Goal: Task Accomplishment & Management: Manage account settings

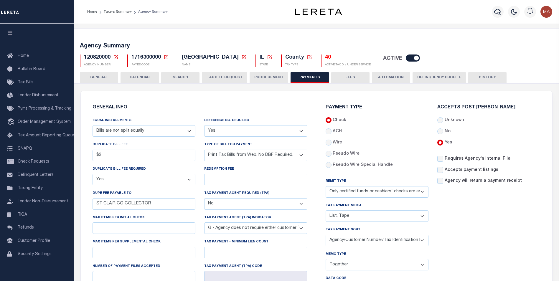
select select "68"
select select "true"
select select "1"
select select "36"
select select "false"
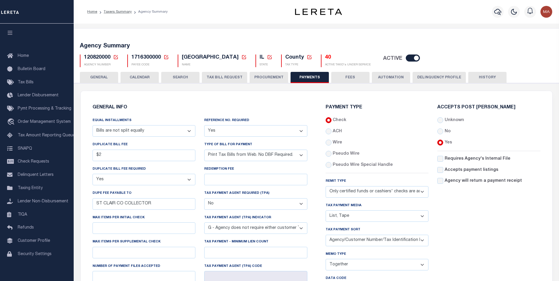
select select "7"
select select "71"
select select "39"
select select "49"
select select "61"
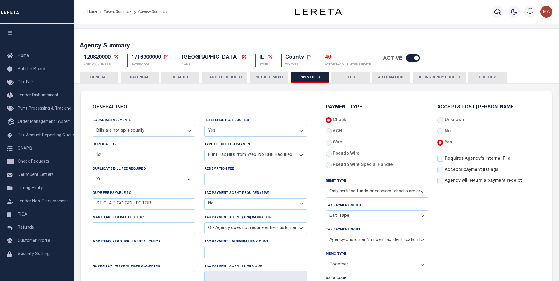
select select "66"
select select "1"
click at [100, 76] on button "GENERAL" at bounding box center [99, 77] width 38 height 11
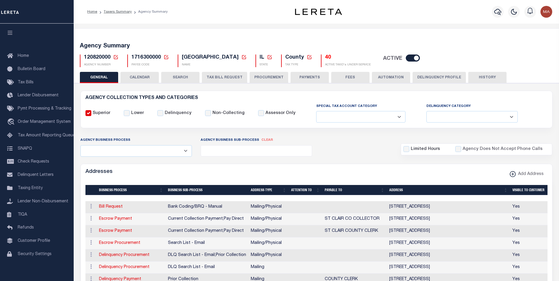
click at [305, 78] on button "PAYMENTS" at bounding box center [309, 77] width 38 height 11
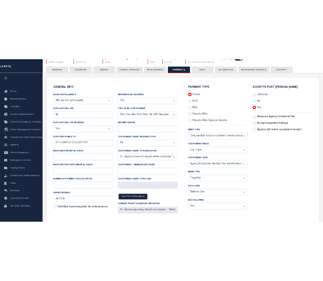
scroll to position [29, 0]
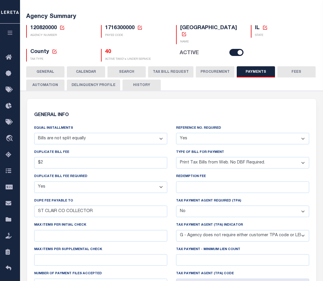
click at [232, 133] on select "Yes No" at bounding box center [242, 138] width 133 height 11
select select "2"
click at [176, 133] on select "Yes No" at bounding box center [242, 138] width 133 height 11
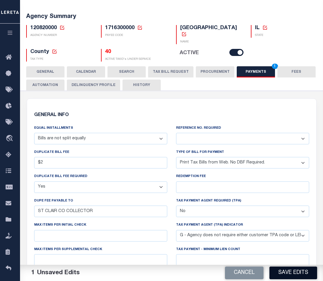
click at [295, 277] on button "Save Edits" at bounding box center [294, 273] width 48 height 13
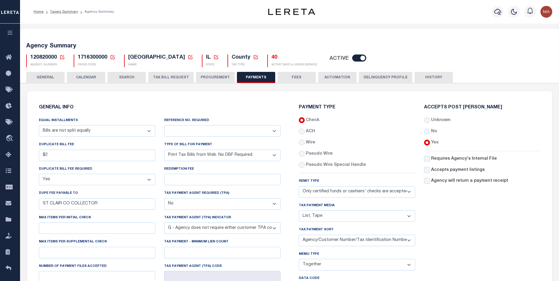
scroll to position [59, 0]
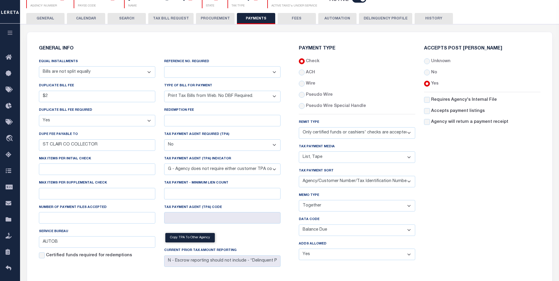
click at [314, 208] on select "Separate Together" at bounding box center [357, 205] width 116 height 11
click at [299, 201] on select "Separate Together" at bounding box center [357, 205] width 116 height 11
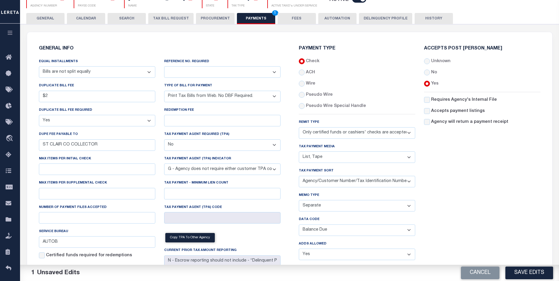
scroll to position [88, 0]
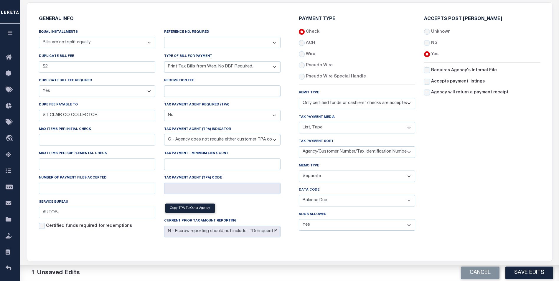
click at [308, 177] on select "Separate Together" at bounding box center [357, 176] width 116 height 11
select select "61"
click at [299, 172] on select "Separate Together" at bounding box center [357, 176] width 116 height 11
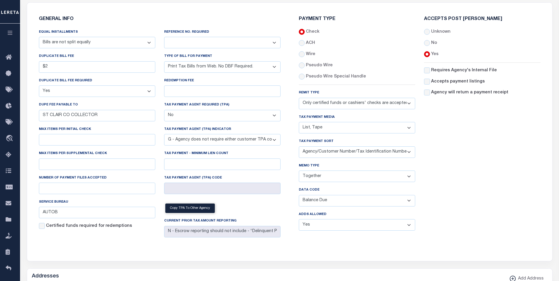
click at [323, 203] on select "Balance Due Mortgage Open Prior Supplemental" at bounding box center [357, 200] width 116 height 11
click at [438, 191] on div "Accepts Post Mark Unknown No Yes" at bounding box center [482, 126] width 125 height 219
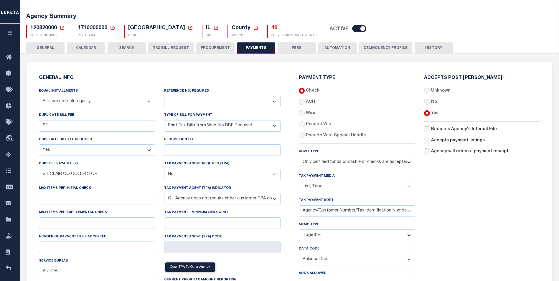
scroll to position [59, 0]
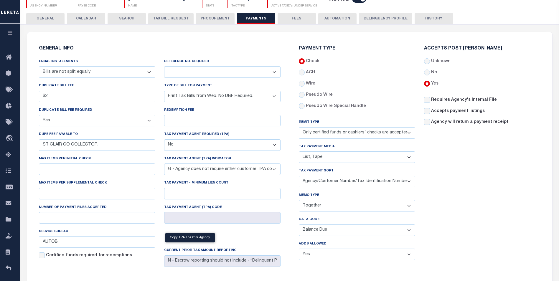
click at [321, 208] on select "Separate Together" at bounding box center [357, 205] width 116 height 11
click at [428, 210] on div "Accepts Post Mark Unknown No Yes" at bounding box center [482, 155] width 125 height 219
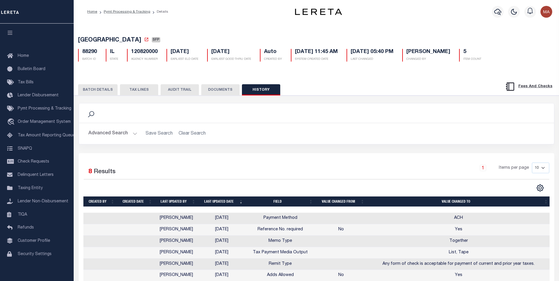
select select "SFP"
select select "36"
select select "0"
click at [90, 92] on button "BATCH DETAILS" at bounding box center [97, 89] width 39 height 11
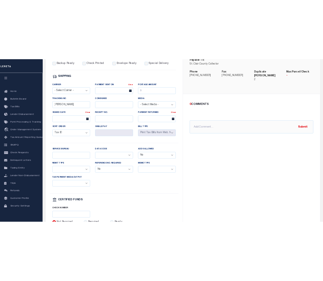
scroll to position [265, 0]
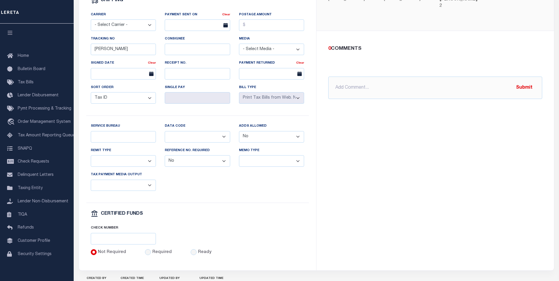
click at [200, 167] on select "Yes No" at bounding box center [197, 160] width 65 height 11
select select "2"
click at [165, 159] on select "Yes No" at bounding box center [197, 160] width 65 height 11
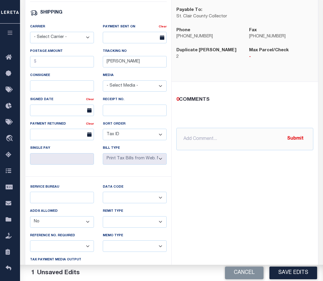
scroll to position [412, 0]
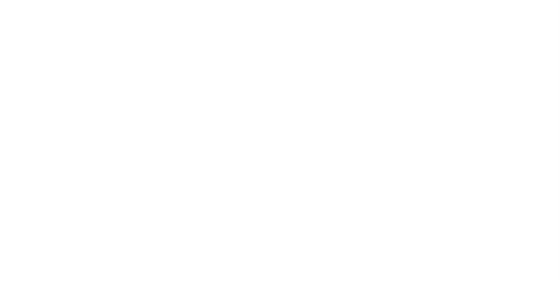
select select
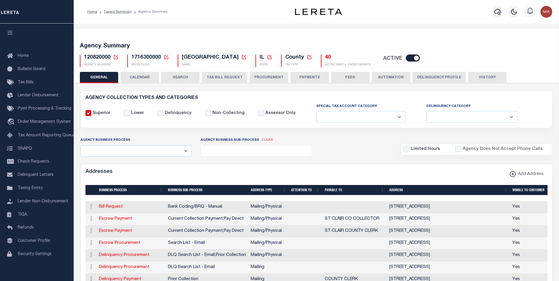
click at [307, 81] on button "PAYMENTS" at bounding box center [309, 77] width 38 height 11
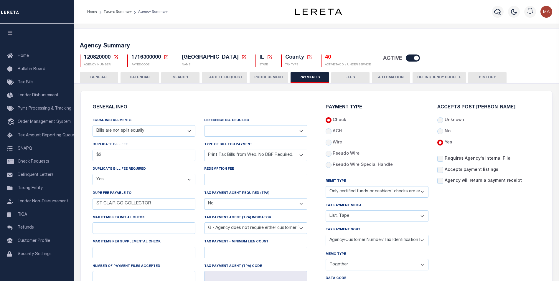
scroll to position [88, 0]
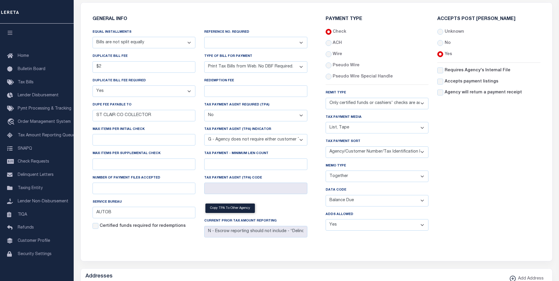
click at [342, 177] on select "Separate Together" at bounding box center [377, 176] width 103 height 11
click at [326, 172] on select "Separate Together" at bounding box center [377, 176] width 103 height 11
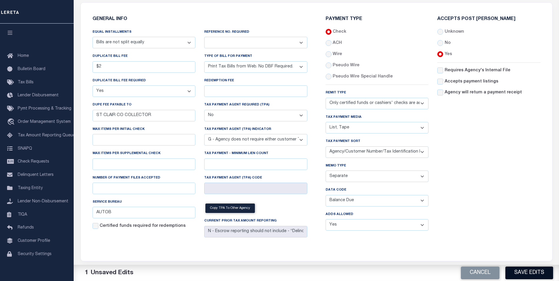
click at [521, 273] on button "Save Edits" at bounding box center [529, 273] width 48 height 13
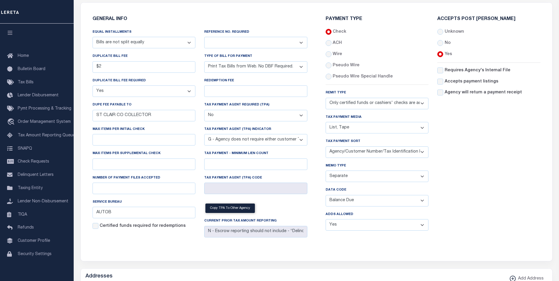
click at [509, 188] on div "Accepts Post Mark Unknown No Yes" at bounding box center [489, 126] width 112 height 219
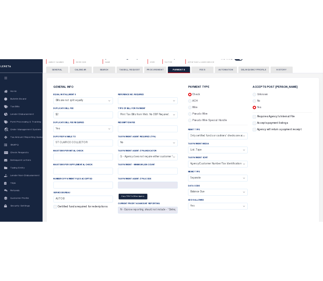
scroll to position [29, 0]
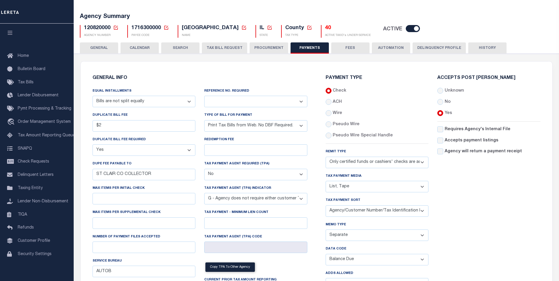
click at [482, 203] on div "Accepts Post Mark Unknown No Yes" at bounding box center [489, 185] width 112 height 219
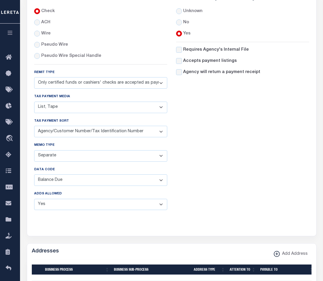
scroll to position [412, 0]
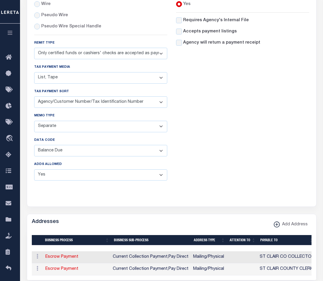
click at [47, 126] on select "Separate Together" at bounding box center [100, 126] width 133 height 11
select select "61"
click at [34, 121] on select "Separate Together" at bounding box center [100, 126] width 133 height 11
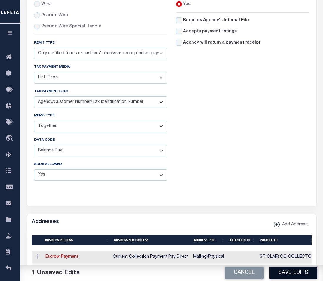
click at [290, 274] on button "Save Edits" at bounding box center [294, 273] width 48 height 13
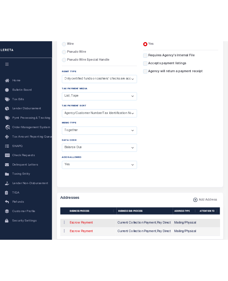
scroll to position [420, 0]
